Goal: Check status: Check status

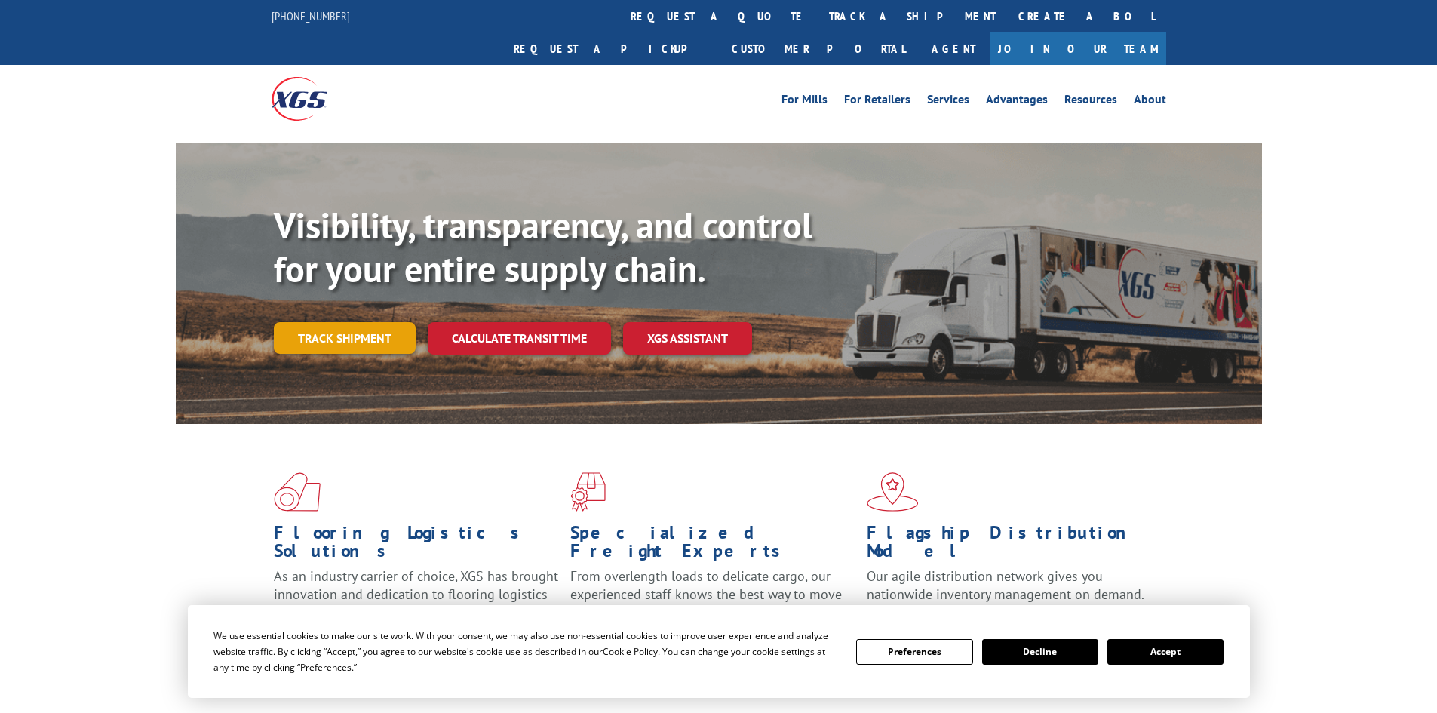
click at [387, 322] on link "Track shipment" at bounding box center [345, 338] width 142 height 32
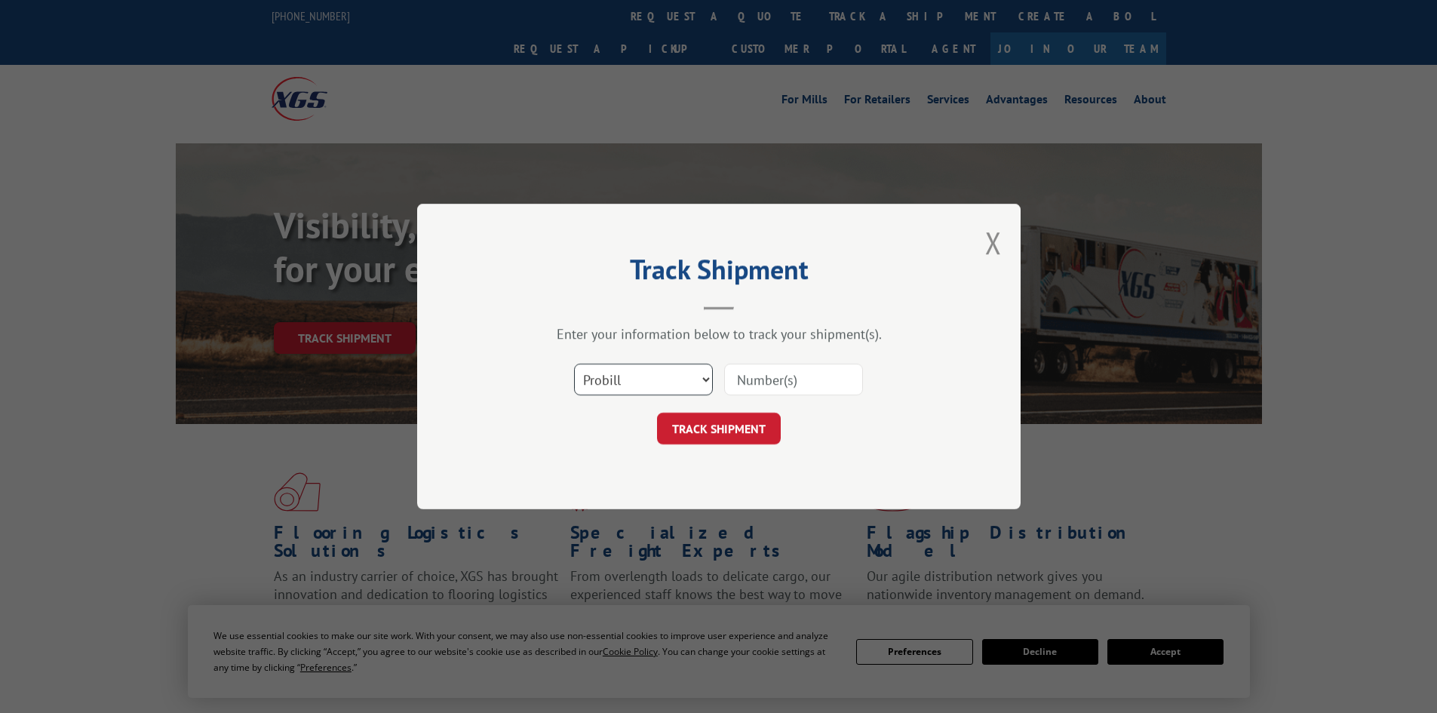
click at [661, 383] on select "Select category... Probill BOL PO" at bounding box center [643, 380] width 139 height 32
select select "bol"
click at [574, 364] on select "Select category... Probill BOL PO" at bounding box center [643, 380] width 139 height 32
click at [737, 383] on input at bounding box center [793, 380] width 139 height 32
paste input "7089803"
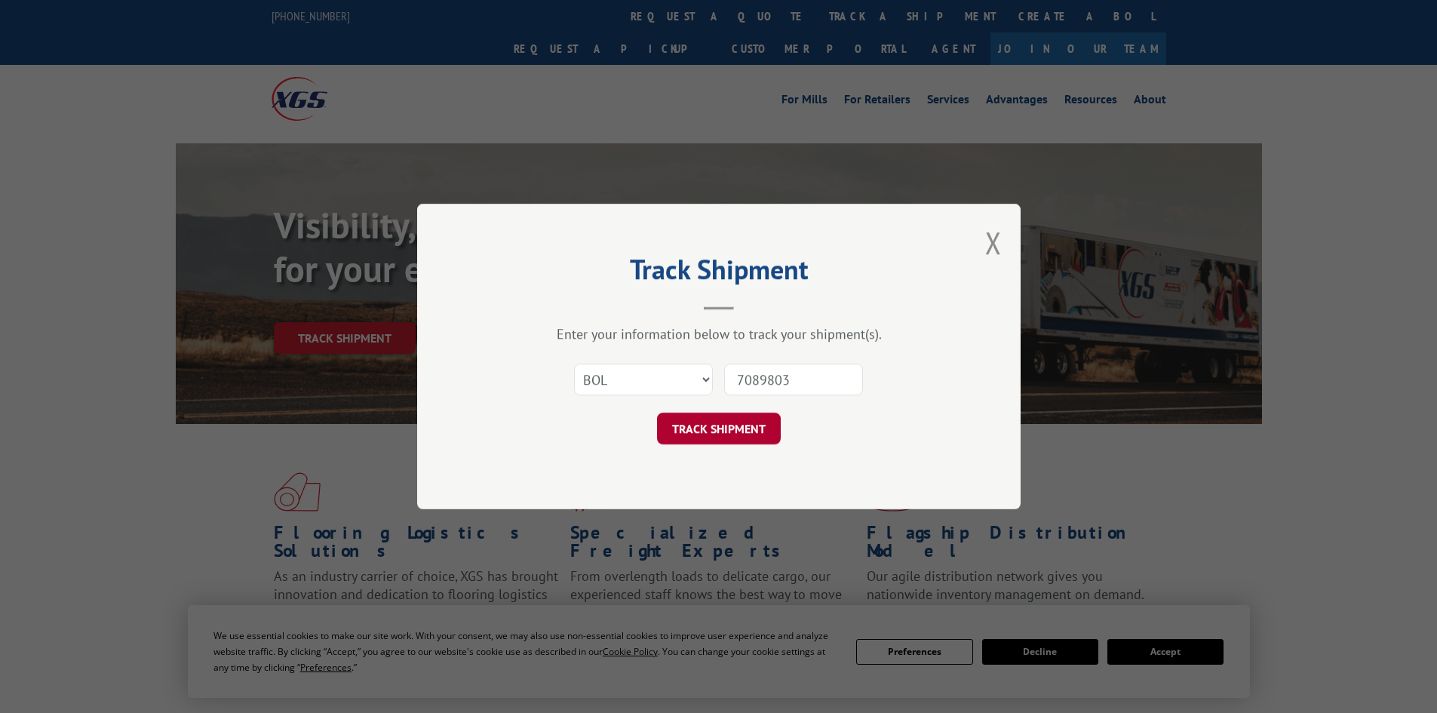
type input "7089803"
click at [732, 419] on button "TRACK SHIPMENT" at bounding box center [719, 429] width 124 height 32
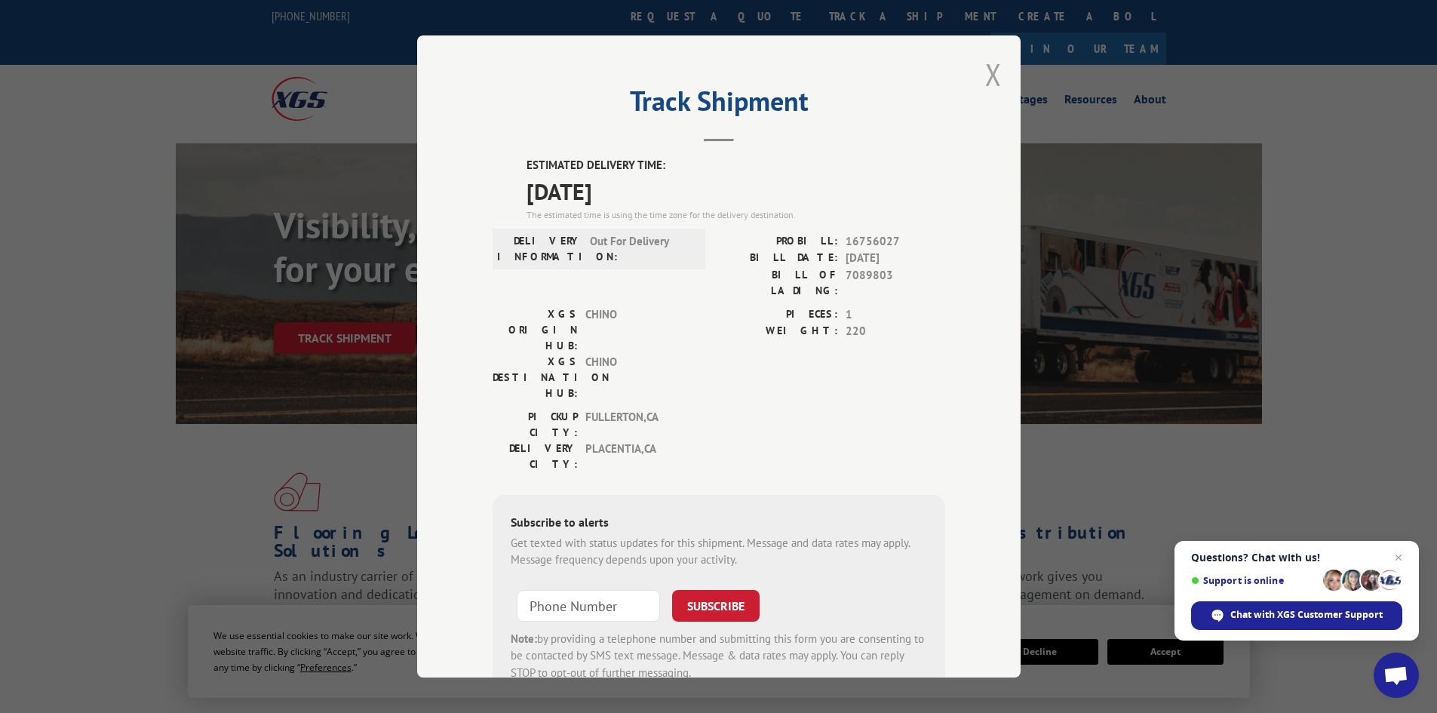
click at [991, 65] on button "Close modal" at bounding box center [993, 74] width 17 height 40
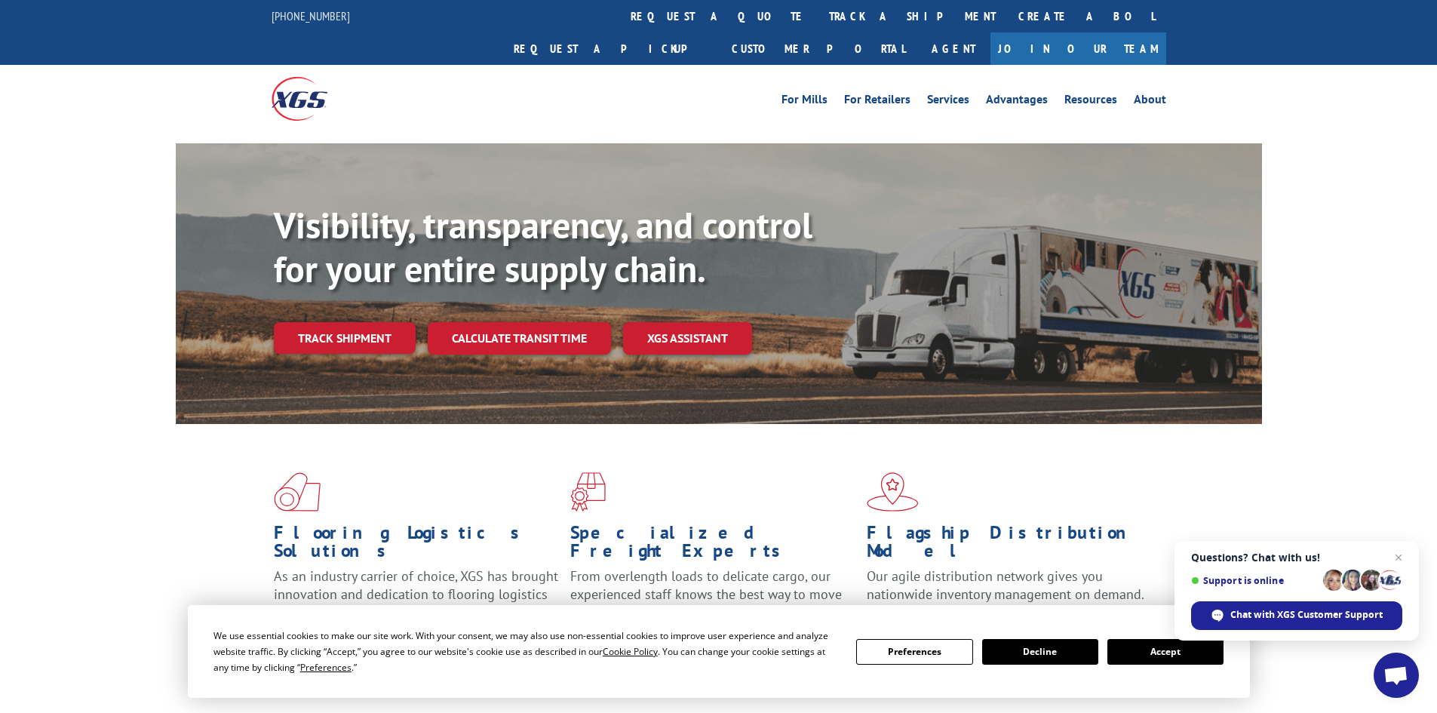
click at [1400, 143] on div "Visibility, transparency, and control for your entire supply chain. Track shipm…" at bounding box center [718, 298] width 1437 height 310
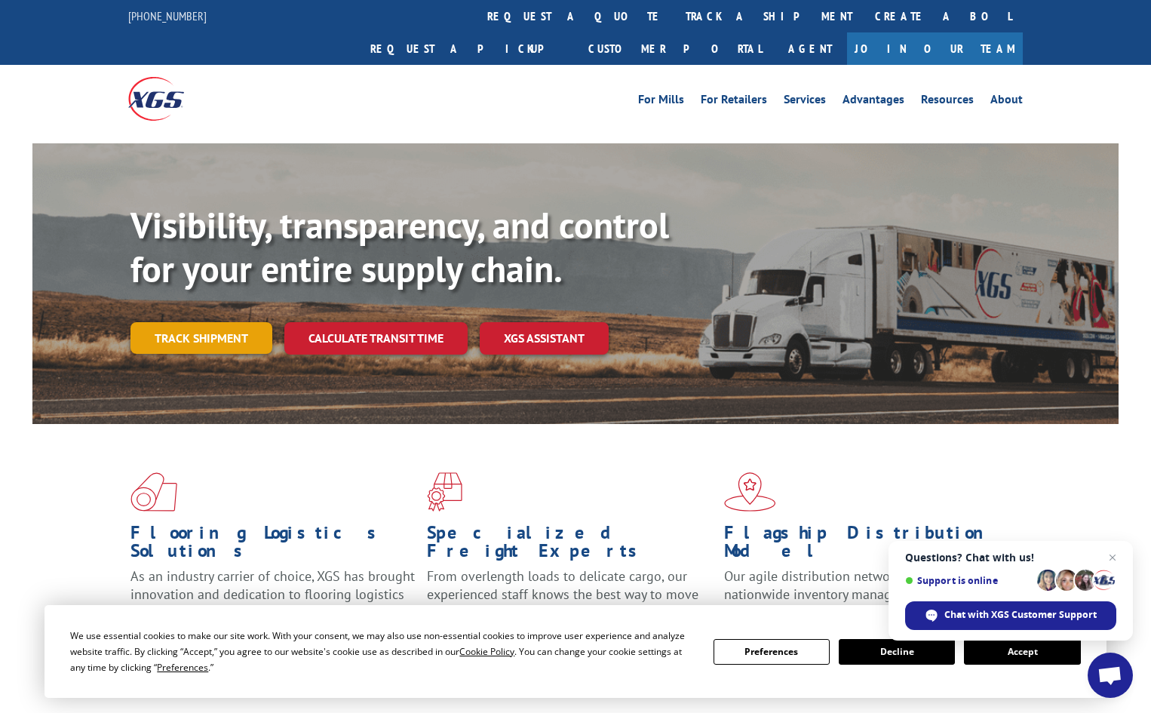
click at [234, 322] on link "Track shipment" at bounding box center [202, 338] width 142 height 32
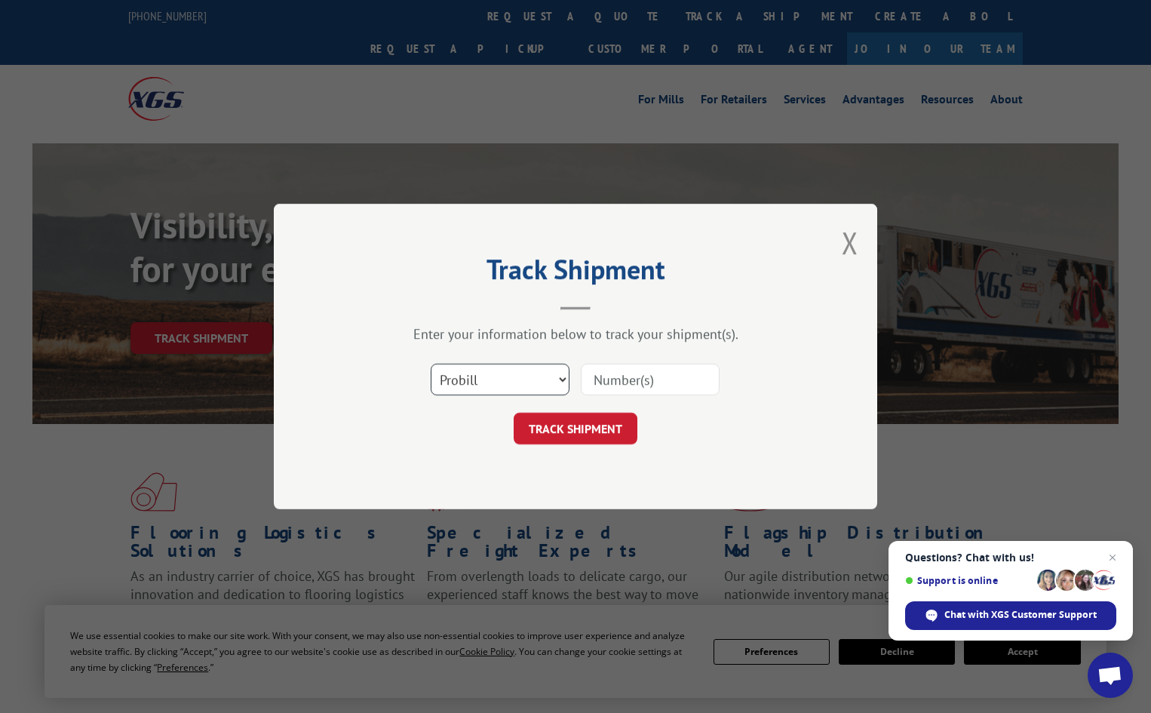
click at [555, 385] on select "Select category... Probill BOL PO" at bounding box center [500, 380] width 139 height 32
select select "bol"
click at [431, 364] on select "Select category... Probill BOL PO" at bounding box center [500, 380] width 139 height 32
paste input "0381404330"
type input "0381404330"
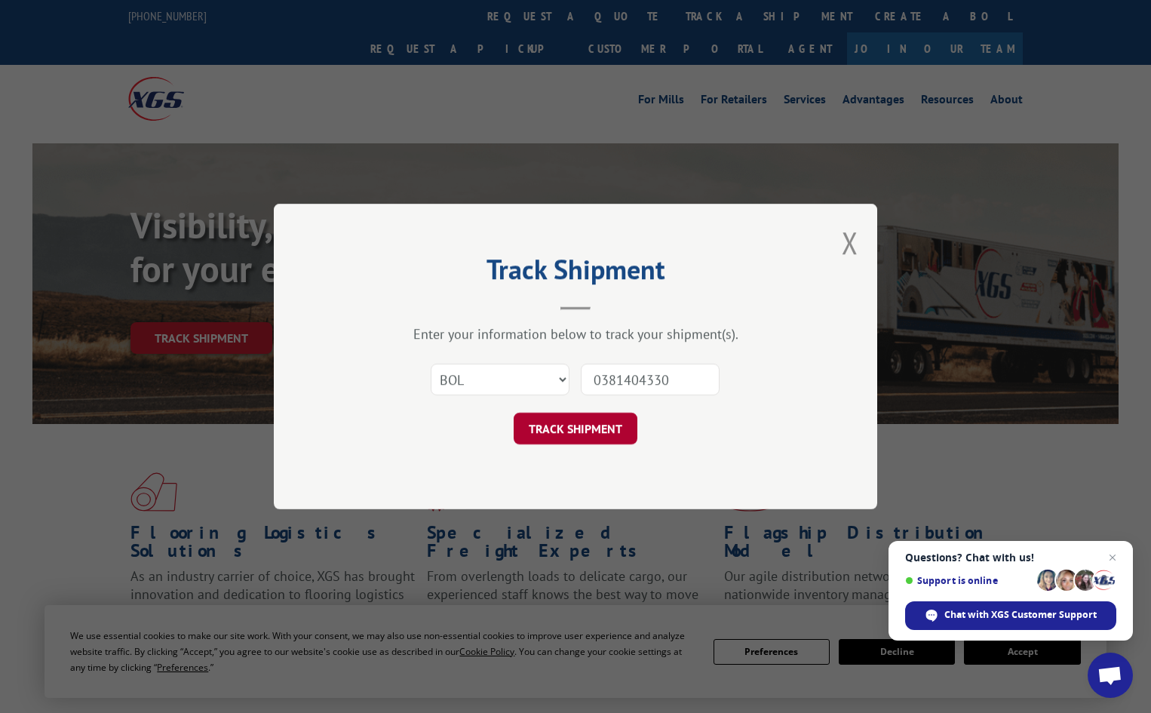
click at [612, 427] on button "TRACK SHIPMENT" at bounding box center [576, 429] width 124 height 32
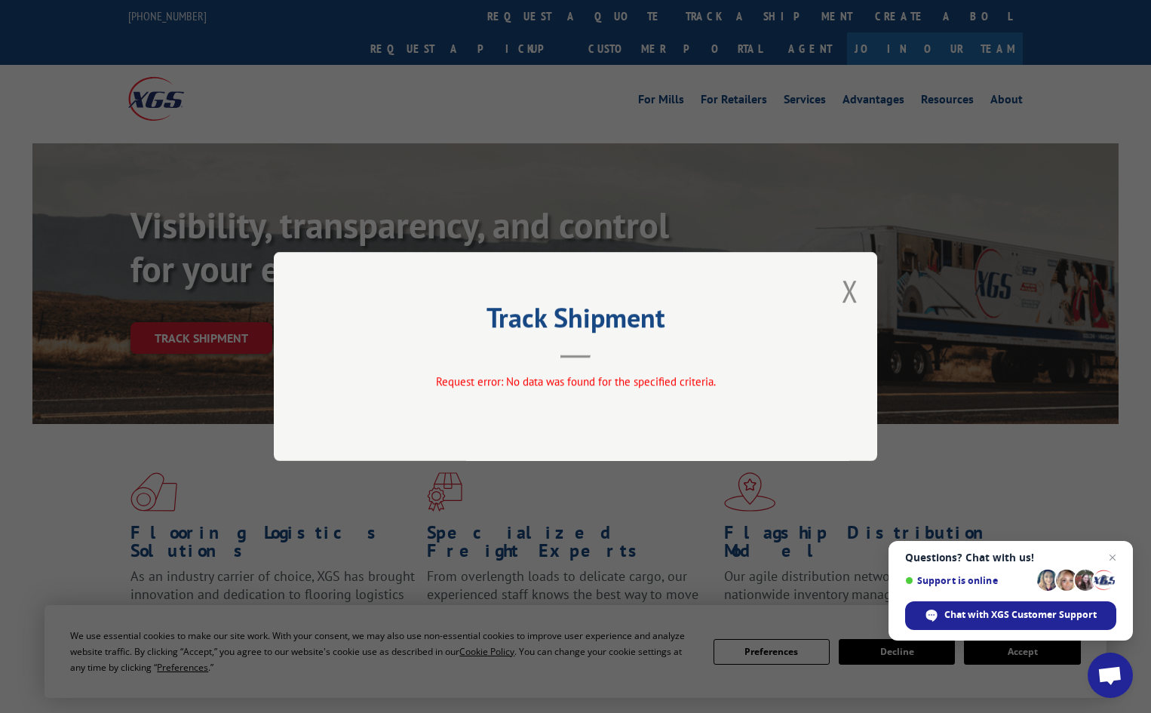
drag, startPoint x: 849, startPoint y: 291, endPoint x: 833, endPoint y: 288, distance: 16.0
click at [846, 291] on button "Close modal" at bounding box center [850, 291] width 17 height 40
